Goal: Download file/media

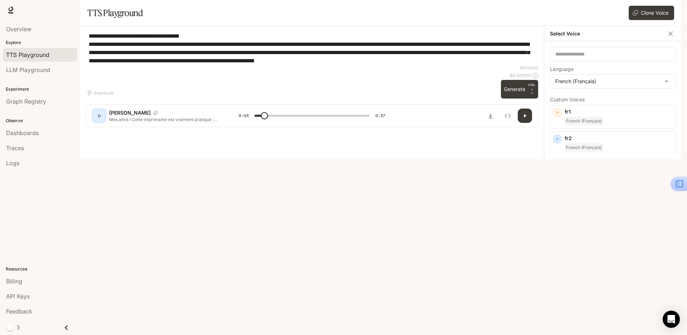
scroll to position [143, 0]
type input "***"
type textarea "**********"
click at [593, 193] on p "ying3" at bounding box center [619, 189] width 108 height 7
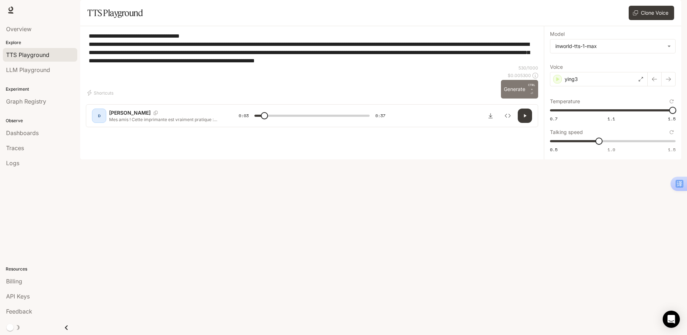
click at [506, 98] on button "Generate CTRL + ⏎" at bounding box center [519, 89] width 37 height 19
type input "****"
type input "*"
click at [611, 146] on span "0.5 1.0 1.5 0.9" at bounding box center [611, 141] width 123 height 11
click at [517, 98] on button "Generate CTRL + ⏎" at bounding box center [519, 89] width 37 height 19
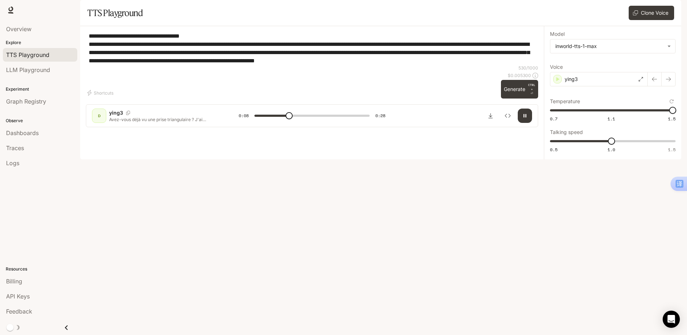
click at [356, 121] on span at bounding box center [311, 115] width 115 height 11
click at [495, 123] on button "Download audio" at bounding box center [490, 115] width 14 height 14
click at [360, 121] on span at bounding box center [311, 115] width 115 height 11
click at [523, 123] on button "button" at bounding box center [525, 115] width 14 height 14
click at [364, 121] on span at bounding box center [311, 115] width 115 height 11
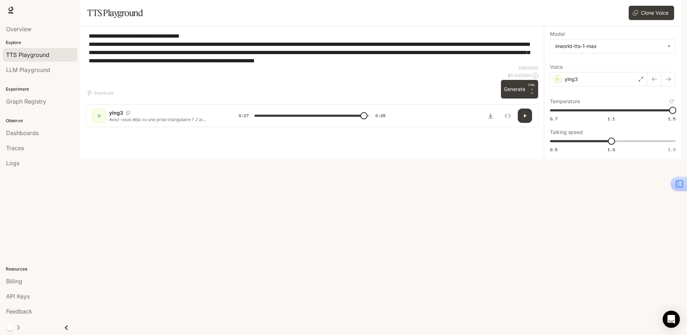
click at [355, 121] on span at bounding box center [311, 115] width 115 height 11
click at [530, 123] on button "button" at bounding box center [525, 115] width 14 height 14
click at [509, 98] on button "Generate CTRL + ⏎" at bounding box center [519, 89] width 37 height 19
drag, startPoint x: 287, startPoint y: 313, endPoint x: 310, endPoint y: 314, distance: 23.3
click at [287, 121] on span at bounding box center [311, 115] width 115 height 11
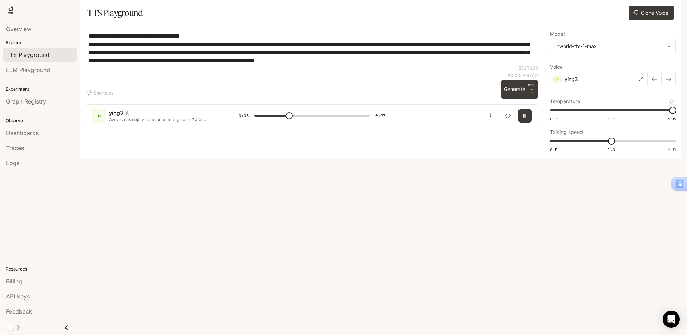
click at [331, 121] on span at bounding box center [311, 115] width 115 height 11
click at [491, 118] on icon "Download audio" at bounding box center [491, 116] width 6 height 6
type input "*"
